Goal: Task Accomplishment & Management: Use online tool/utility

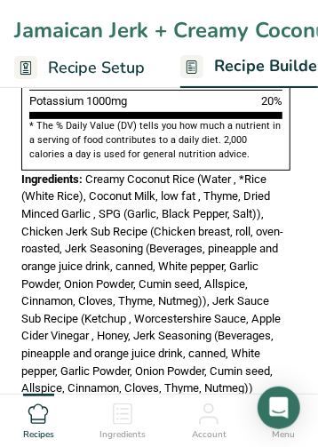
scroll to position [1156, 0]
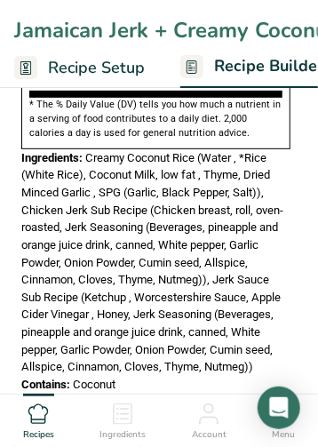
drag, startPoint x: 117, startPoint y: 338, endPoint x: 1, endPoint y: 117, distance: 249.1
click at [1, 117] on section "Add Ingredients Delete Recipe Duplicate Recipe Scale Recipe Save as Sub-Recipe …" at bounding box center [159, 356] width 318 height 2878
copy div "Ingredients: Creamy Coconut Rice (Water , *Rice (White Rice), Coconut Milk, low…"
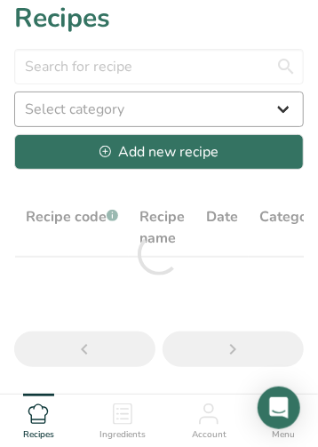
scroll to position [2, 0]
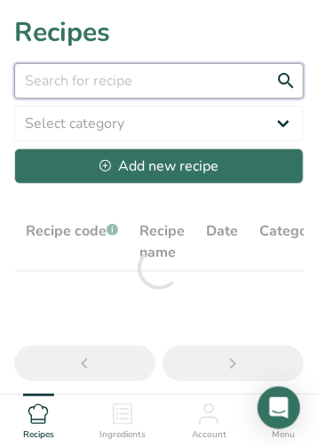
click at [98, 83] on input "text" at bounding box center [159, 81] width 290 height 36
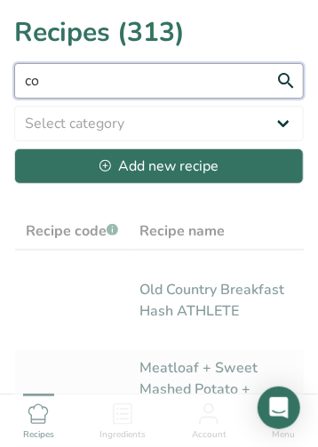
type input "c"
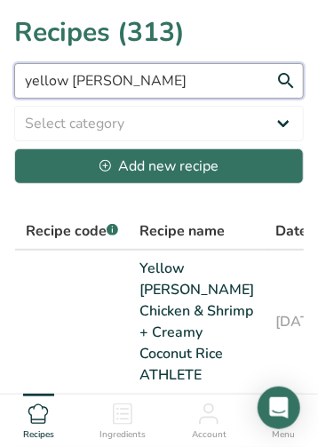
type input "yellow [PERSON_NAME]"
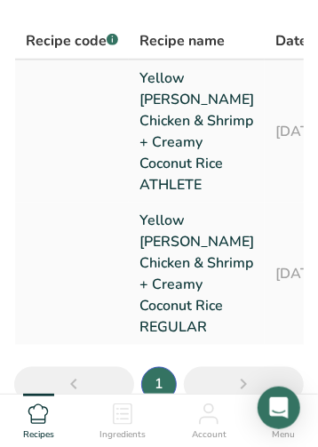
click at [173, 131] on link "Yellow [PERSON_NAME] Chicken & Shrimp + Creamy Coconut Rice ATHLETE" at bounding box center [197, 132] width 115 height 128
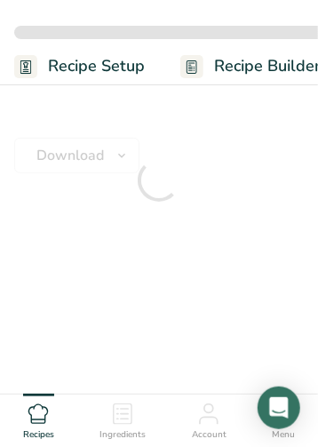
scroll to position [53, 0]
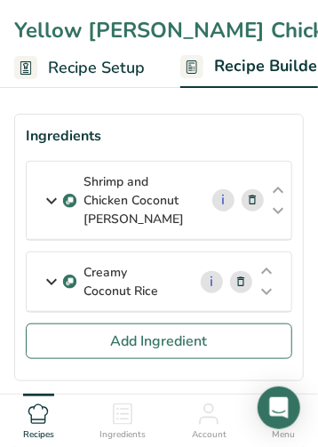
drag, startPoint x: 209, startPoint y: 28, endPoint x: 190, endPoint y: 30, distance: 18.9
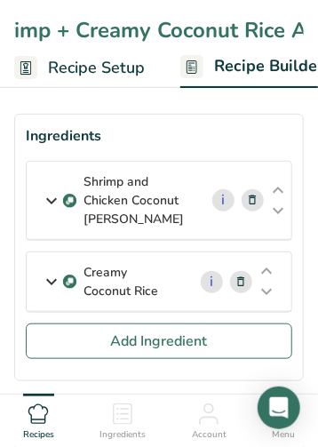
scroll to position [0, 368]
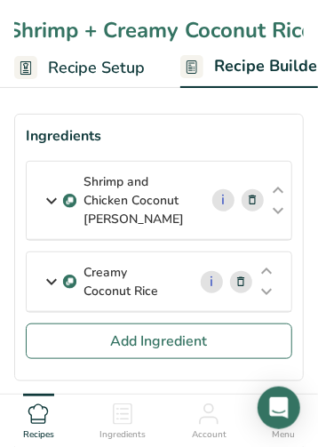
type input "Yellow [PERSON_NAME] Chicken & Shrimp + Creamy Coconut Rice ATHLETE"
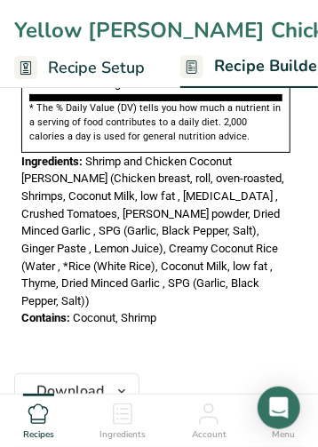
scroll to position [1098, 0]
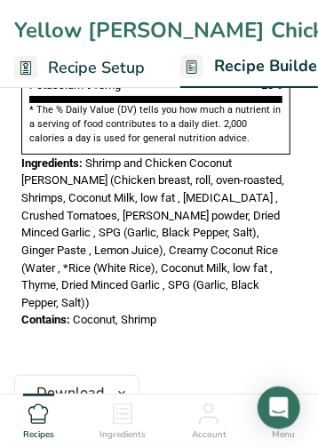
drag, startPoint x: 157, startPoint y: 258, endPoint x: 1, endPoint y: 127, distance: 204.0
click at [1, 127] on section "Add Ingredients Delete Recipe Duplicate Recipe Scale Recipe Save as Sub-Recipe …" at bounding box center [159, 372] width 318 height 2792
copy div "Ingredients: Shrimp and Chicken Coconut [PERSON_NAME] (Chicken breast, roll, ov…"
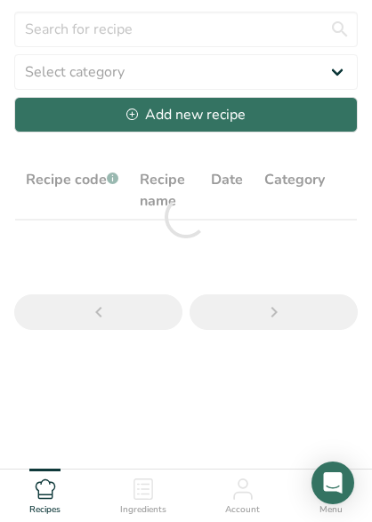
scroll to position [53, 0]
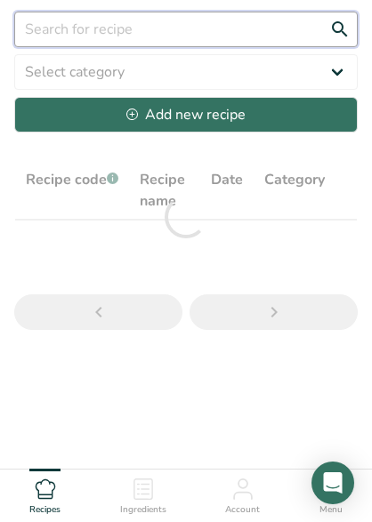
click at [114, 26] on input "text" at bounding box center [185, 30] width 343 height 36
type input "SLIDERS"
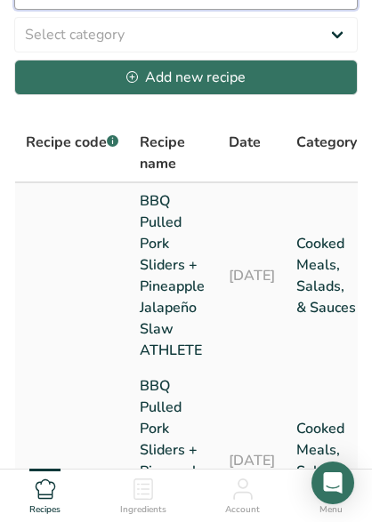
scroll to position [92, 0]
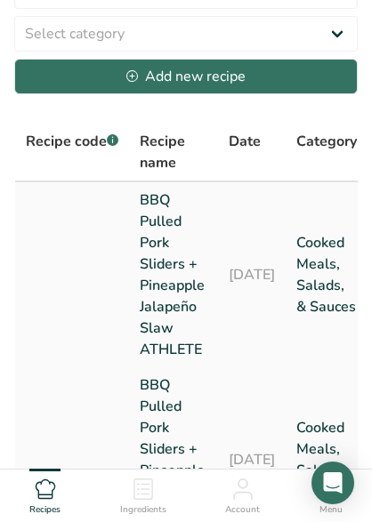
click at [173, 235] on link "BBQ Pulled Pork Sliders + Pineapple Jalapeño Slaw ATHLETE" at bounding box center [174, 274] width 68 height 171
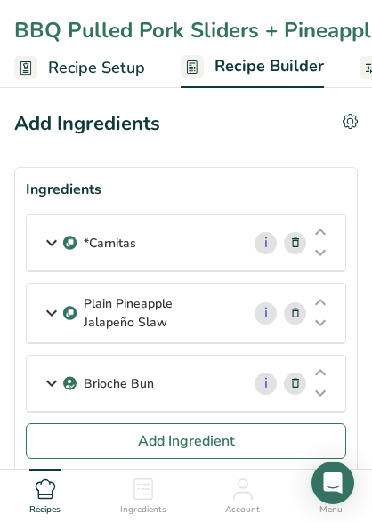
click at [318, 31] on div "BBQ Pulled Pork Sliders + Pineapple Jalapeño Slaw ATHLETE" at bounding box center [334, 30] width 640 height 32
click at [318, 31] on div "BBQ Pulled Pork Sliders + Pineapple Jalapeño Slaw ATHLETE" at bounding box center [186, 30] width 372 height 32
click at [318, 31] on div "BBQ Pulled Pork Sliders + Pineapple Jalapeño Slaw ATHLETE" at bounding box center [334, 30] width 640 height 32
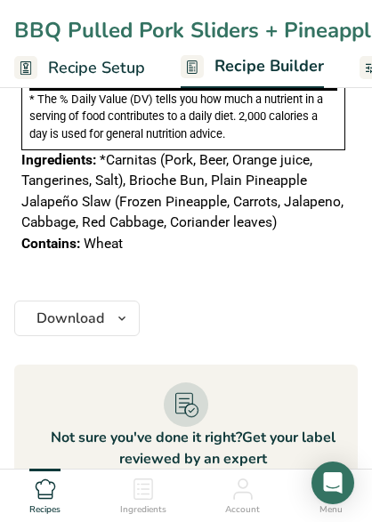
scroll to position [1166, 0]
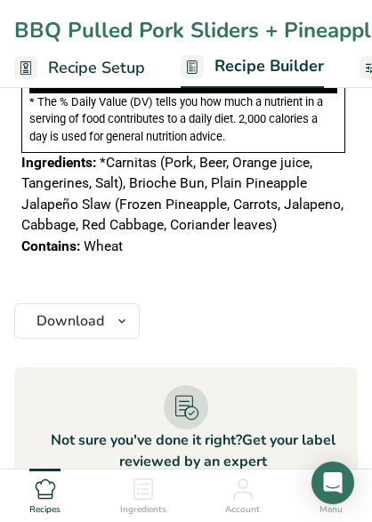
click at [125, 257] on div "Contains: Wheat" at bounding box center [183, 247] width 324 height 20
click at [127, 257] on div "Contains: Wheat" at bounding box center [183, 247] width 324 height 20
drag, startPoint x: 122, startPoint y: 266, endPoint x: 15, endPoint y: 169, distance: 144.2
copy div "Ingredients: *Carnitas (Pork, Beer, Orange juice, Tangerines, Salt), Brioche Bu…"
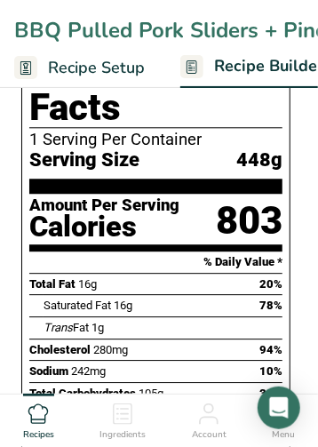
scroll to position [653, 0]
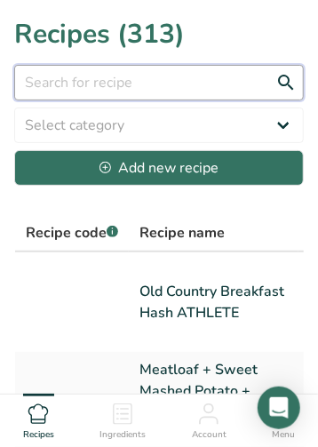
click at [104, 76] on input "text" at bounding box center [159, 83] width 290 height 36
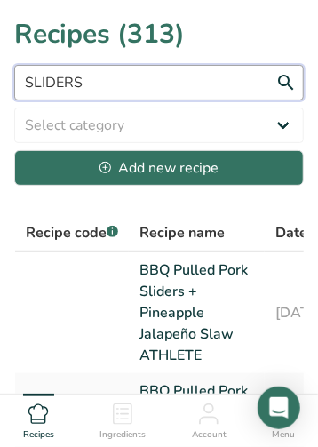
type input "SLIDERS"
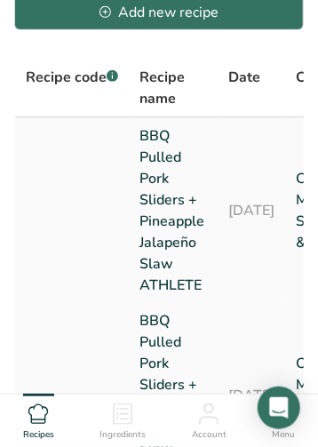
scroll to position [221, 0]
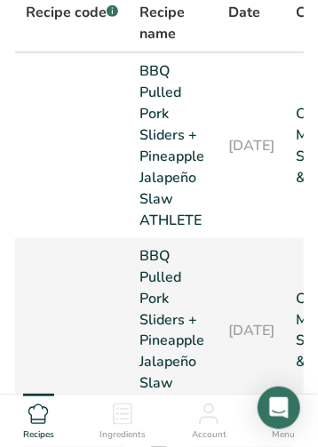
click at [162, 297] on link "BBQ Pulled Pork Sliders + Pineapple Jalapeño Slaw REGULAR" at bounding box center [174, 331] width 68 height 171
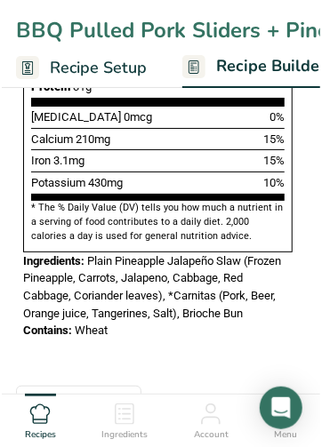
scroll to position [1046, 0]
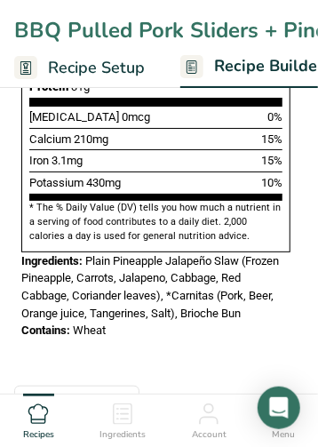
drag, startPoint x: 106, startPoint y: 285, endPoint x: 11, endPoint y: 218, distance: 116.2
click at [11, 218] on section "Add Ingredients Delete Recipe Duplicate Recipe Scale Recipe Save as Sub-Recipe …" at bounding box center [159, 365] width 318 height 2675
copy div "Ingredients: Plain Pineapple Jalapeño Slaw (Frozen Pineapple, Carrots, Jalapeno…"
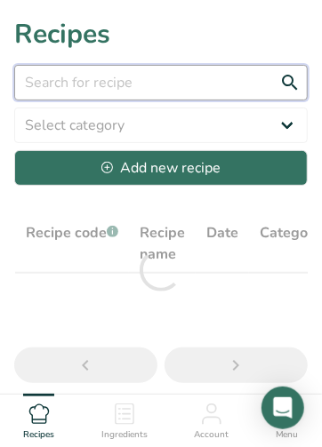
click at [130, 84] on input "text" at bounding box center [161, 83] width 294 height 36
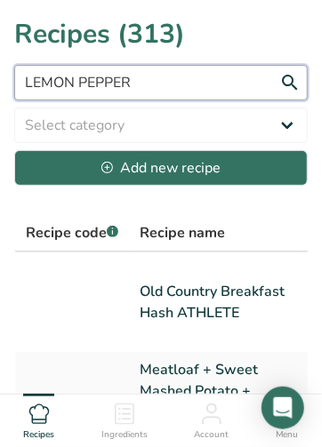
type input "LEMON PEPPER"
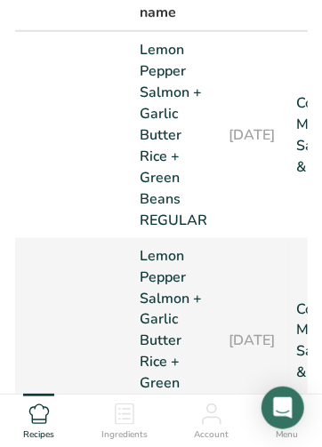
scroll to position [314, 0]
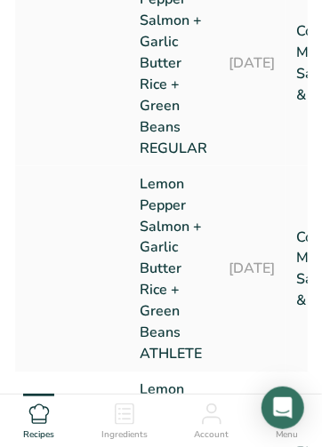
click at [157, 116] on link "Lemon Pepper Salmon + Garlic Butter Rice + Green Beans REGULAR" at bounding box center [174, 63] width 68 height 192
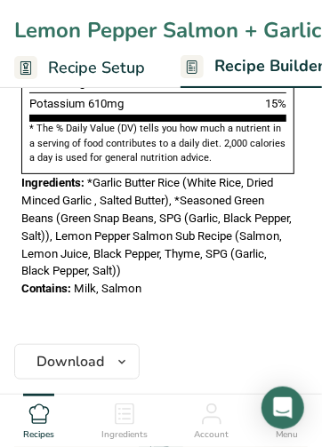
scroll to position [1096, 0]
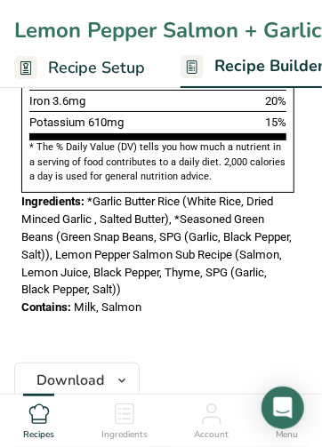
drag, startPoint x: 141, startPoint y: 302, endPoint x: 12, endPoint y: 197, distance: 166.2
click at [12, 197] on section "Add Ingredients Delete Recipe Duplicate Recipe Scale Recipe Save as Sub-Recipe …" at bounding box center [161, 367] width 322 height 2778
copy div "Ingredients: *Garlic Butter Rice (White Rice, Dried Minced Garlic , Salted Butt…"
